Goal: Use online tool/utility: Utilize a website feature to perform a specific function

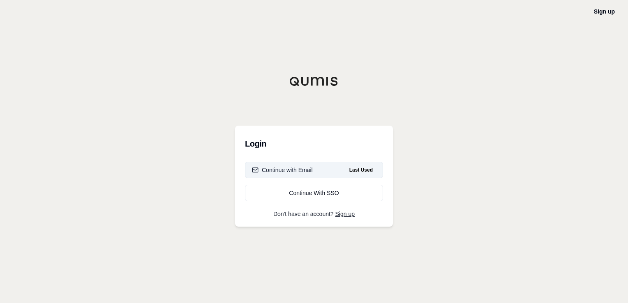
click at [297, 171] on div "Continue with Email" at bounding box center [282, 170] width 61 height 8
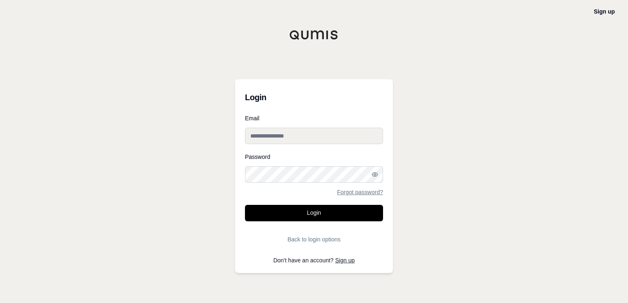
type input "**********"
click at [321, 216] on button "Login" at bounding box center [314, 213] width 138 height 16
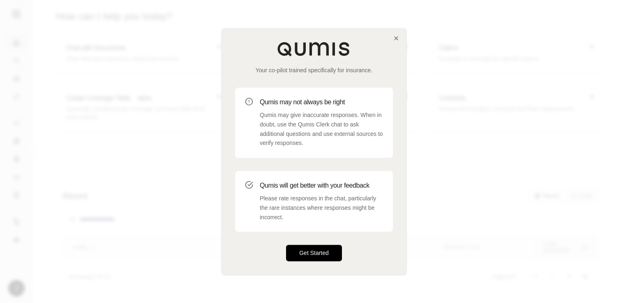
click at [318, 251] on button "Get Started" at bounding box center [314, 253] width 56 height 16
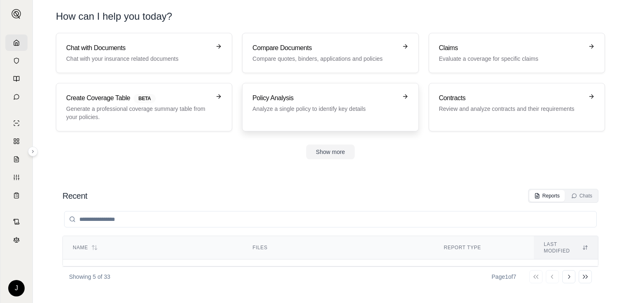
click at [281, 100] on h3 "Policy Analysis" at bounding box center [324, 98] width 144 height 10
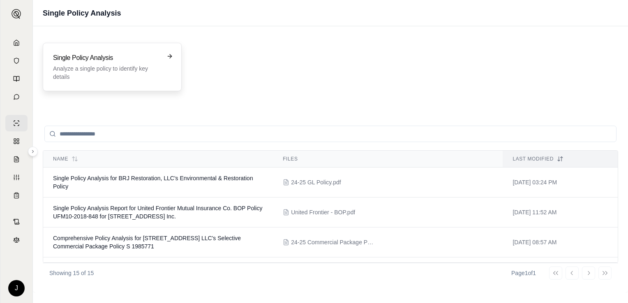
click at [122, 65] on p "Analyze a single policy to identify key details" at bounding box center [106, 72] width 107 height 16
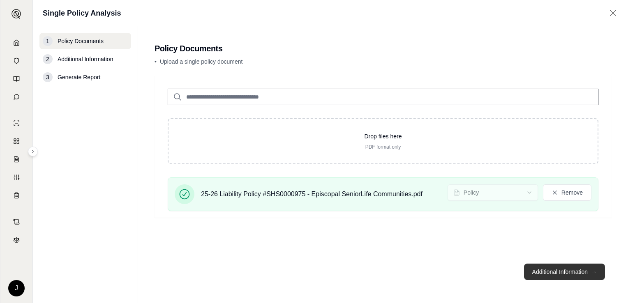
click at [545, 266] on button "Additional Information →" at bounding box center [564, 272] width 81 height 16
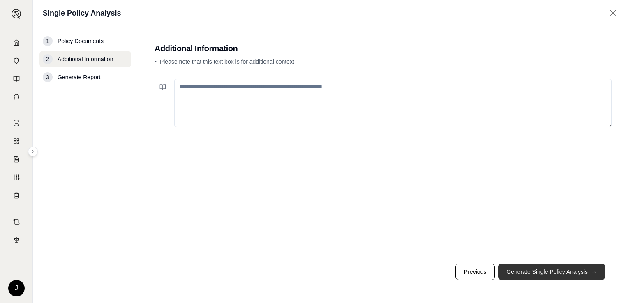
click at [563, 268] on button "Generate Single Policy Analysis →" at bounding box center [551, 272] width 107 height 16
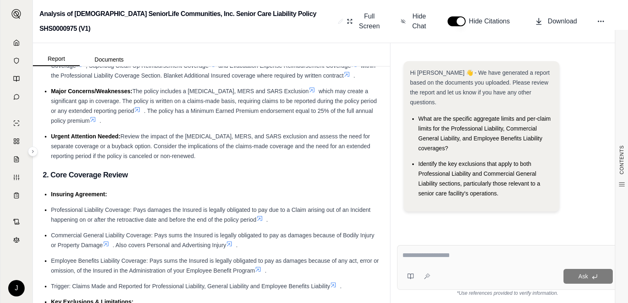
scroll to position [123, 0]
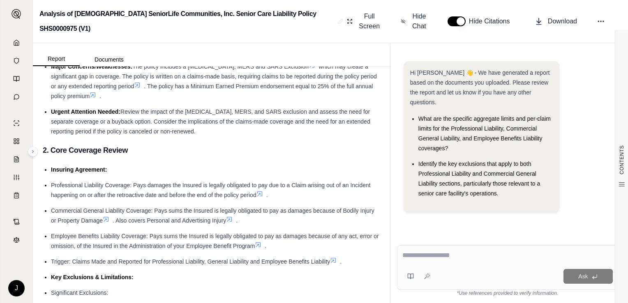
click at [434, 252] on textarea at bounding box center [507, 256] width 210 height 10
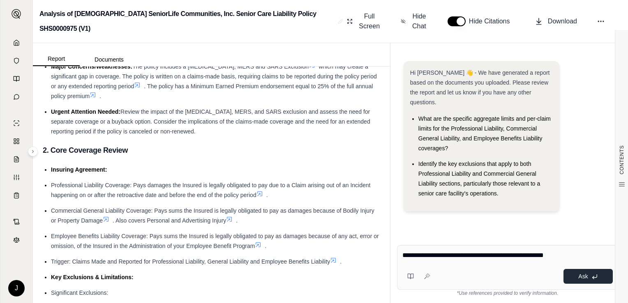
type textarea "**********"
click at [580, 279] on span "Ask" at bounding box center [582, 276] width 9 height 7
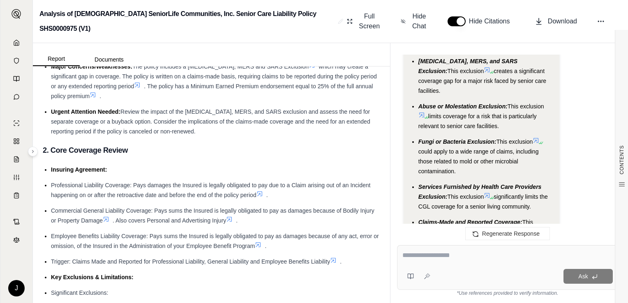
scroll to position [1721, 0]
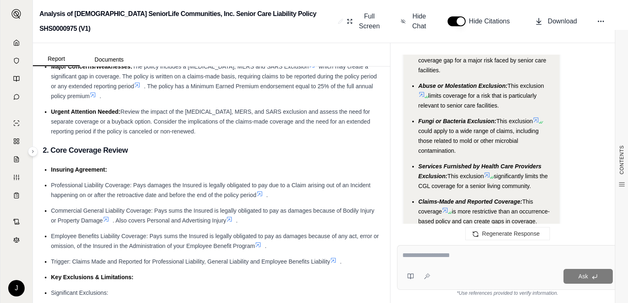
click at [490, 172] on icon at bounding box center [487, 175] width 7 height 7
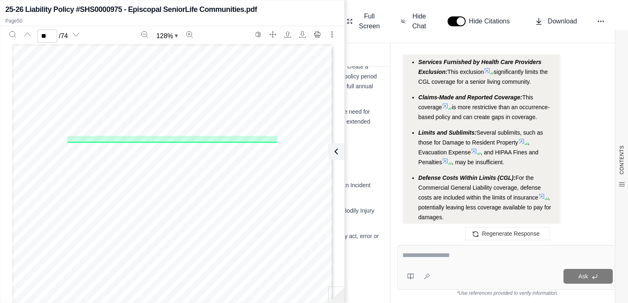
scroll to position [1844, 0]
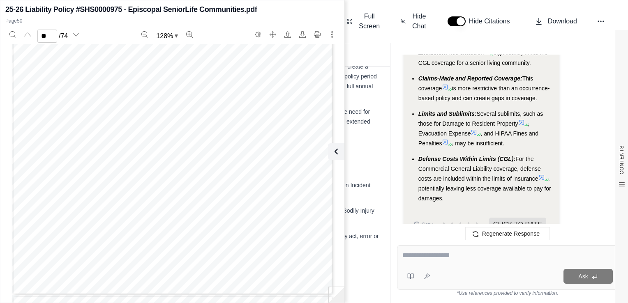
click at [443, 139] on icon at bounding box center [445, 142] width 7 height 7
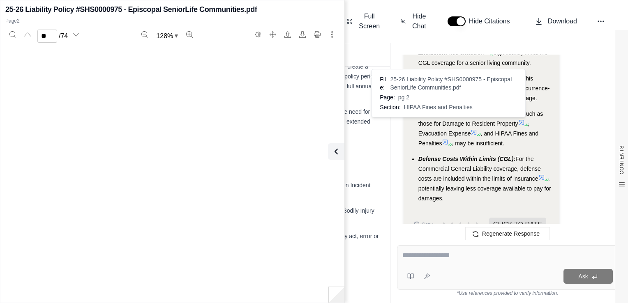
type input "*"
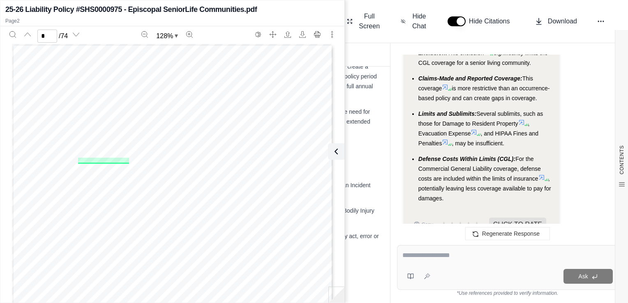
click at [417, 48] on div "Hi [PERSON_NAME] 👋 - We have generated a report based on the documents you uplo…" at bounding box center [507, 143] width 234 height 191
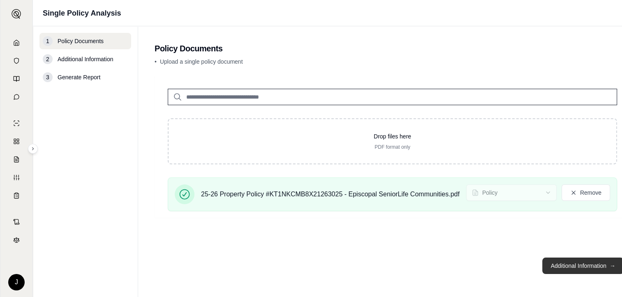
click at [559, 269] on button "Additional Information →" at bounding box center [582, 266] width 81 height 16
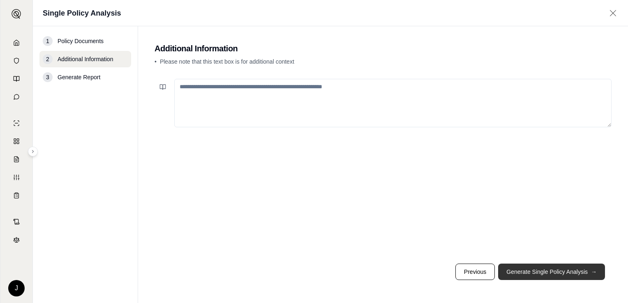
click at [530, 270] on button "Generate Single Policy Analysis →" at bounding box center [551, 272] width 107 height 16
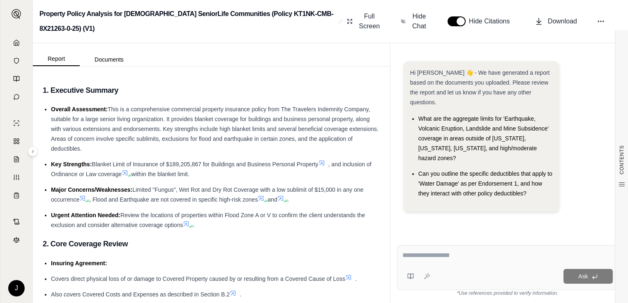
click at [426, 257] on textarea at bounding box center [507, 256] width 211 height 10
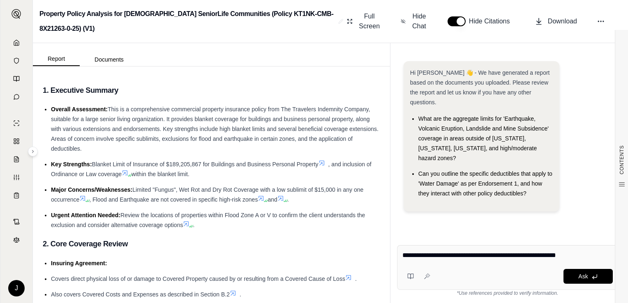
type textarea "**********"
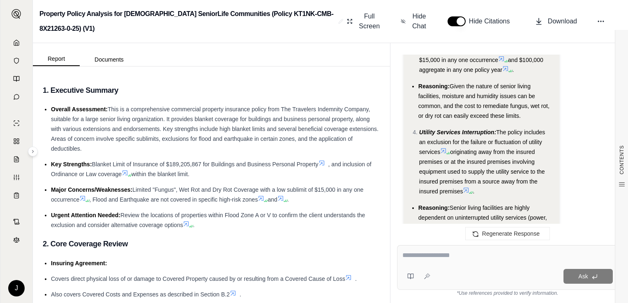
scroll to position [1150, 0]
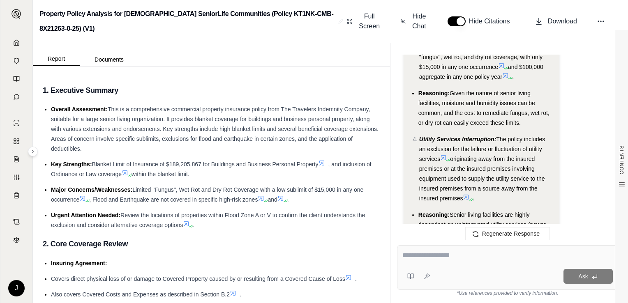
click at [443, 155] on icon at bounding box center [443, 157] width 5 height 5
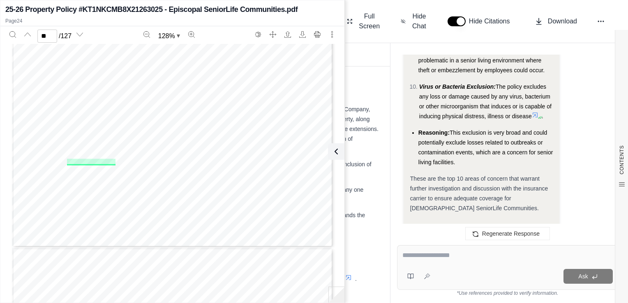
scroll to position [9882, 0]
click at [497, 175] on span "These are the top 10 areas of concern that warrant further investigation and di…" at bounding box center [479, 193] width 138 height 36
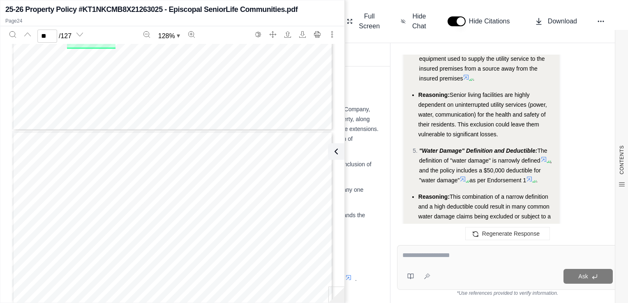
scroll to position [1229, 0]
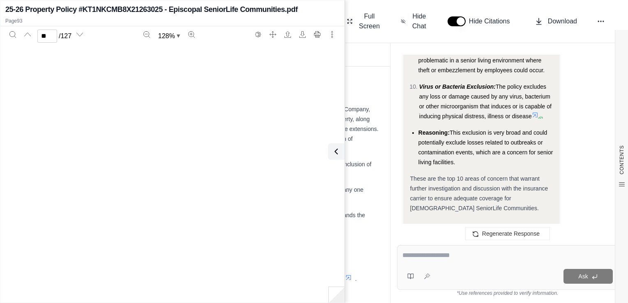
type input "**"
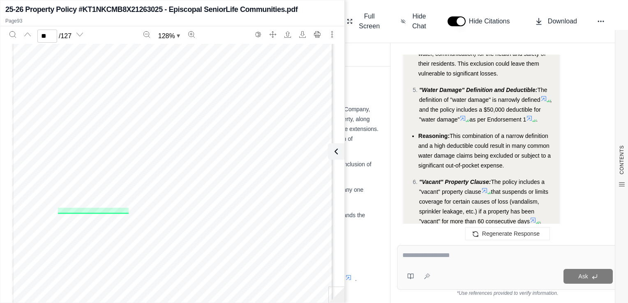
scroll to position [1311, 0]
